Goal: Task Accomplishment & Management: Manage account settings

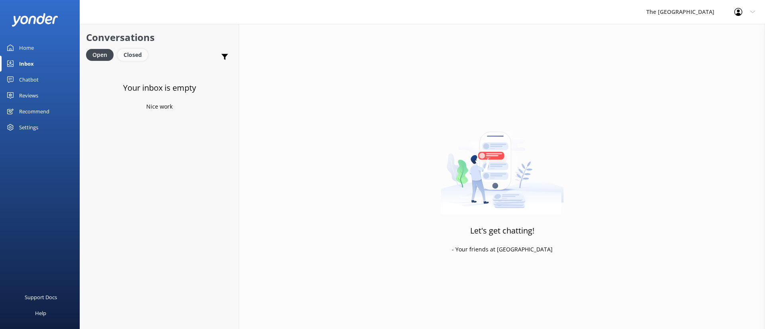
click at [128, 57] on div "Closed" at bounding box center [133, 55] width 30 height 12
click at [99, 57] on div "Open" at bounding box center [99, 55] width 27 height 12
click at [135, 55] on div "Closed" at bounding box center [133, 55] width 30 height 12
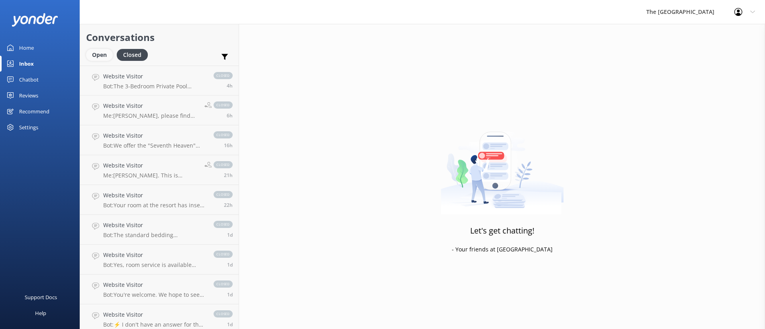
click at [109, 55] on div "Open" at bounding box center [99, 55] width 27 height 12
